Goal: Find specific page/section: Find specific page/section

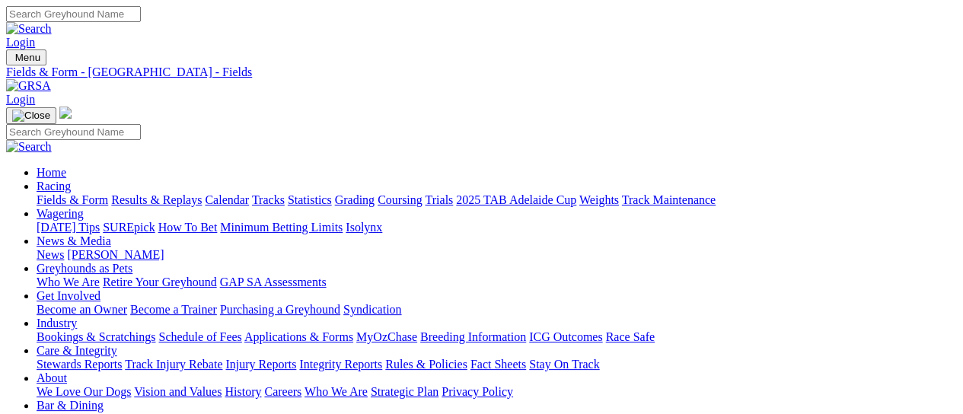
click at [51, 79] on img at bounding box center [28, 86] width 45 height 14
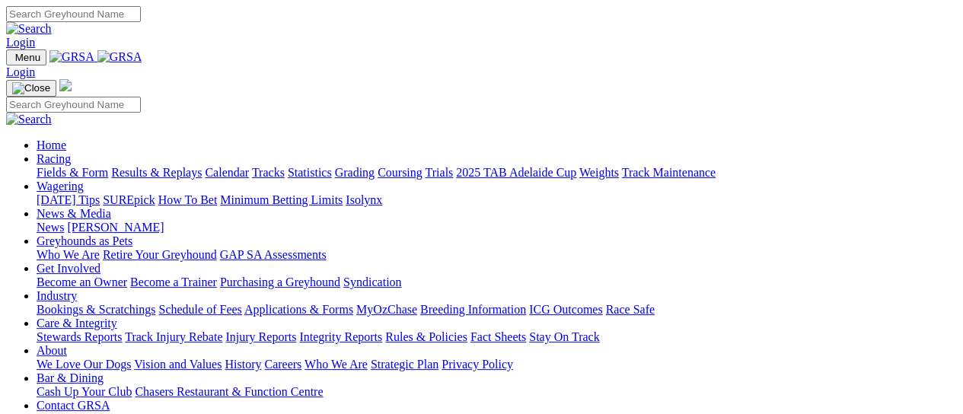
click at [66, 166] on link "Fields & Form" at bounding box center [73, 172] width 72 height 13
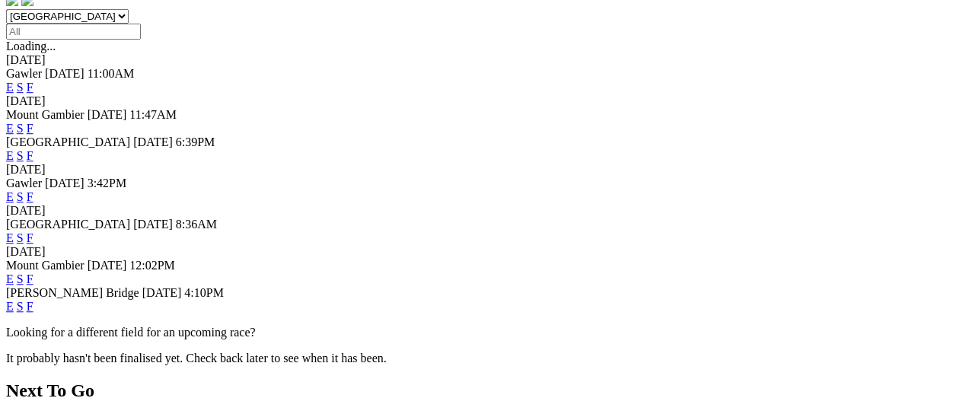
scroll to position [507, 0]
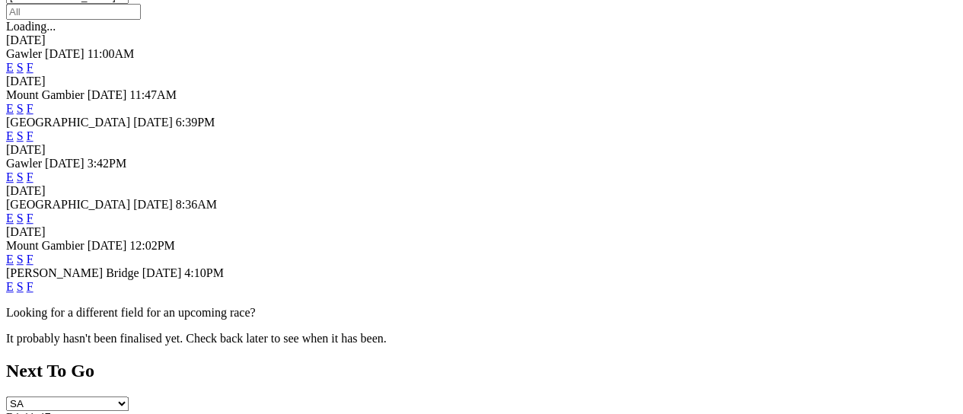
click at [33, 280] on link "F" at bounding box center [30, 286] width 7 height 13
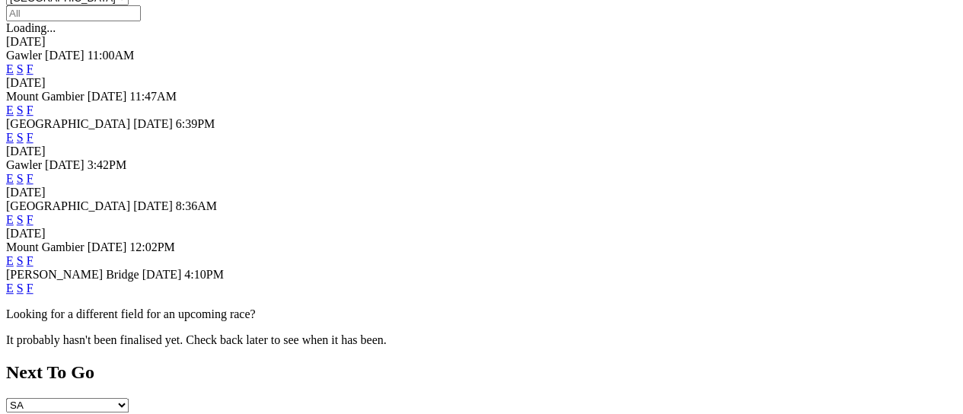
scroll to position [507, 0]
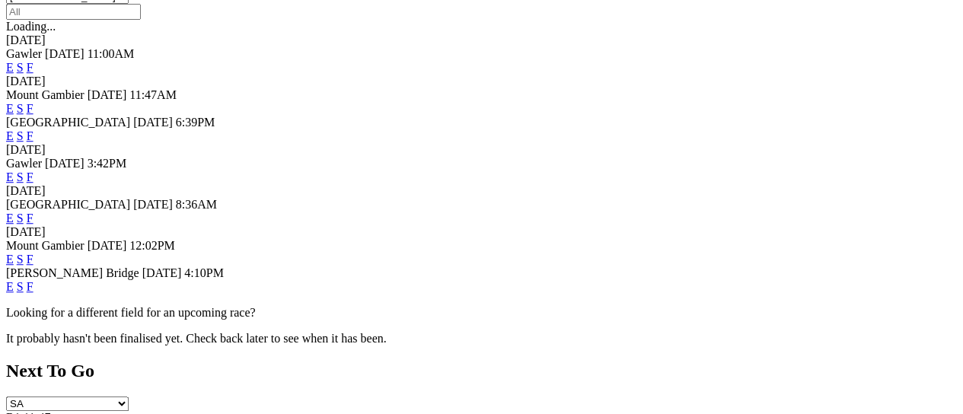
click at [33, 212] on link "F" at bounding box center [30, 218] width 7 height 13
